Goal: Information Seeking & Learning: Find specific fact

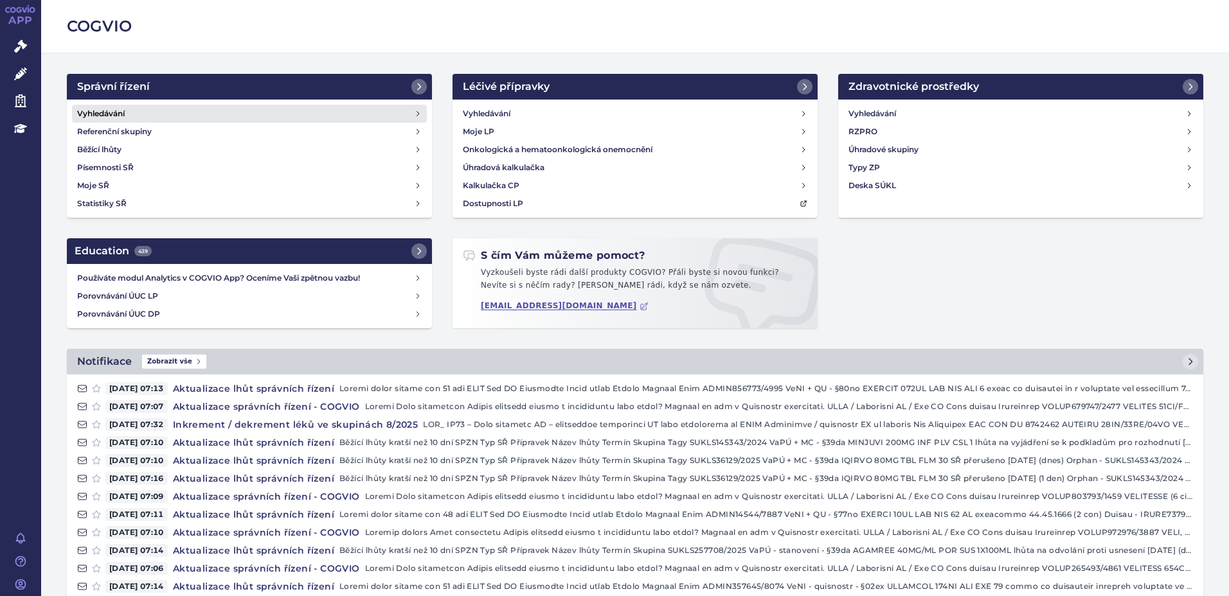
click at [120, 113] on h4 "Vyhledávání" at bounding box center [101, 113] width 48 height 13
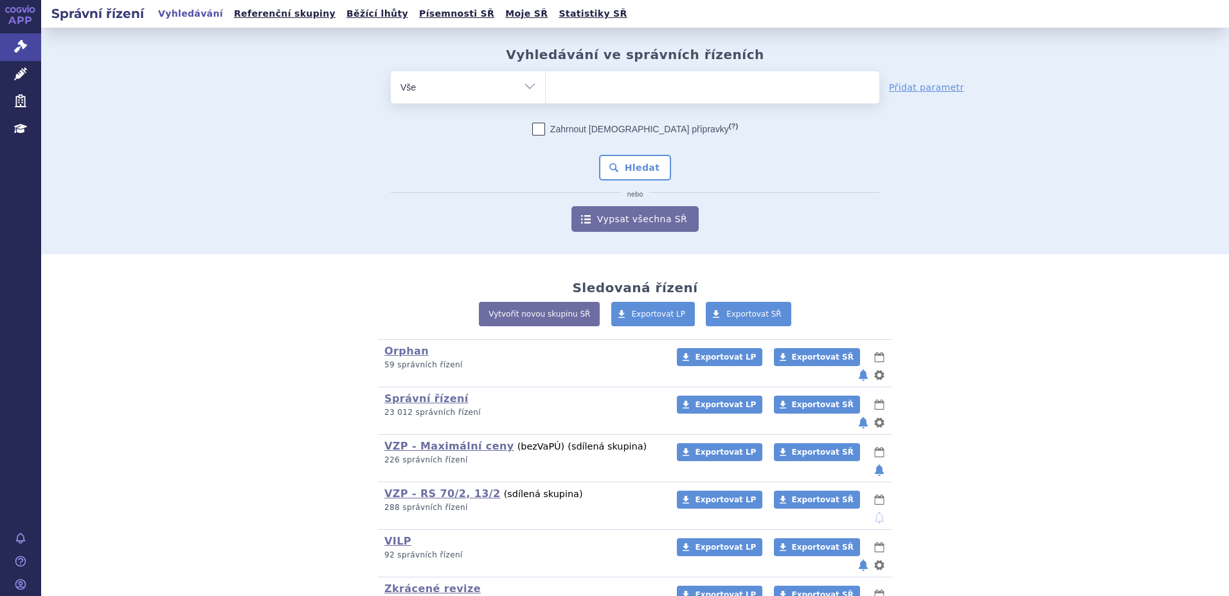
click at [660, 98] on ul at bounding box center [713, 84] width 334 height 27
click at [546, 98] on select at bounding box center [545, 87] width 1 height 32
type input "pr"
type input "prad"
type input "prada"
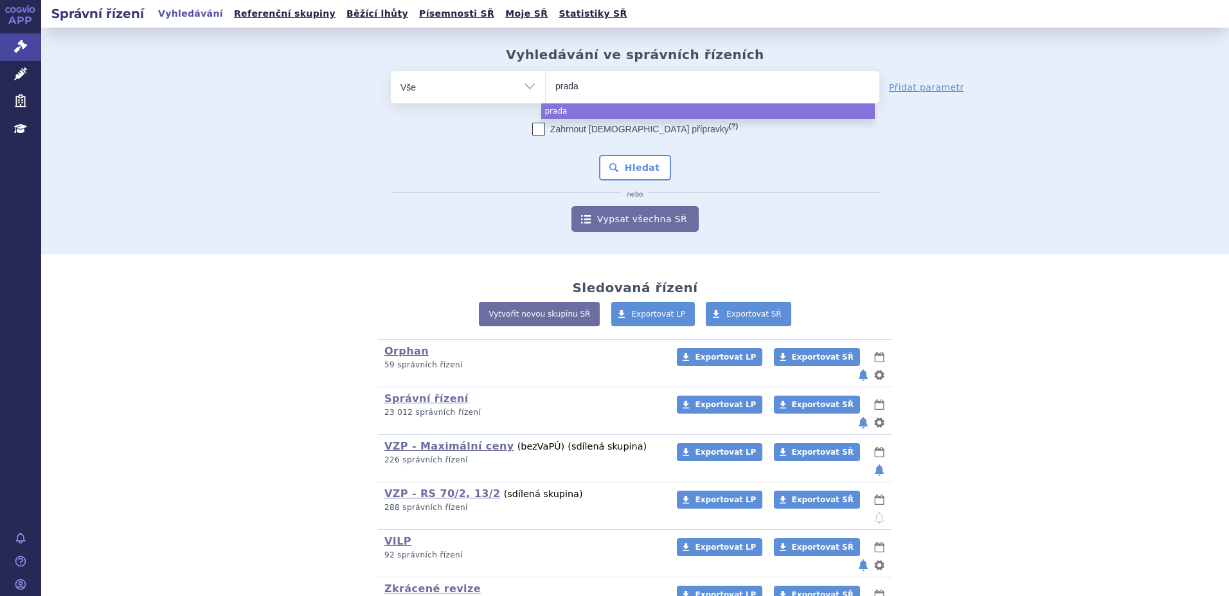
type input "[MEDICAL_DATA]"
select select "[MEDICAL_DATA]"
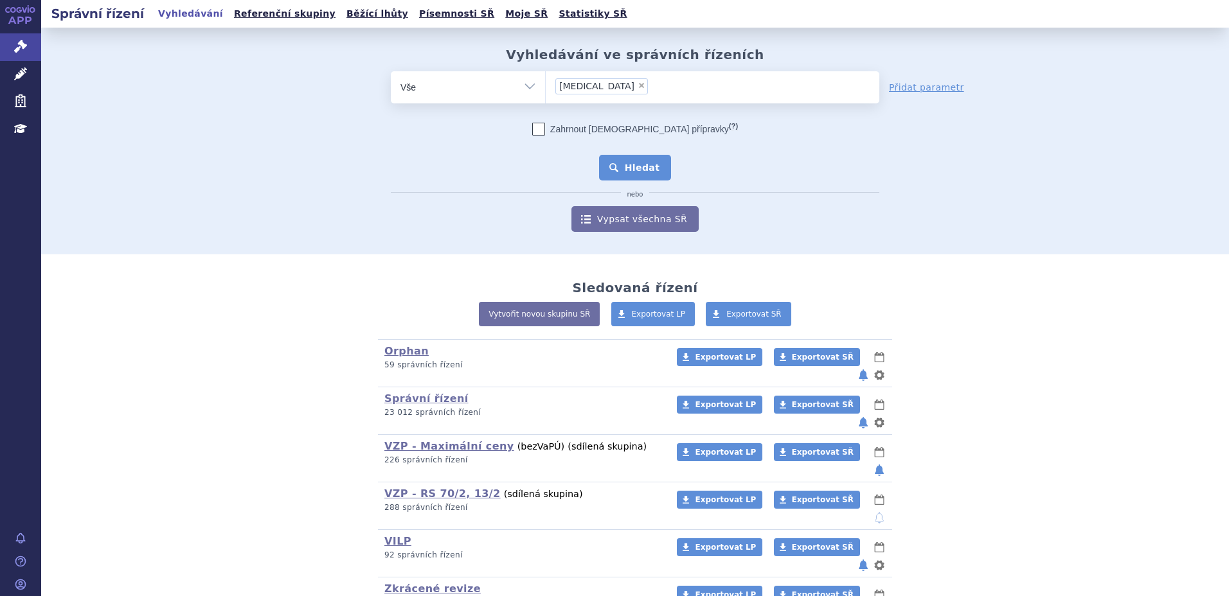
click at [630, 163] on button "Hledat" at bounding box center [635, 168] width 73 height 26
